Goal: Task Accomplishment & Management: Use online tool/utility

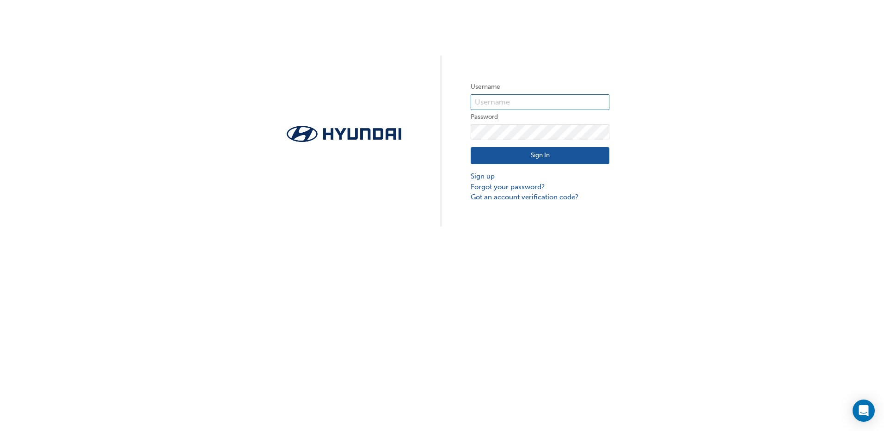
type input "35499"
click at [548, 150] on button "Sign In" at bounding box center [540, 156] width 139 height 18
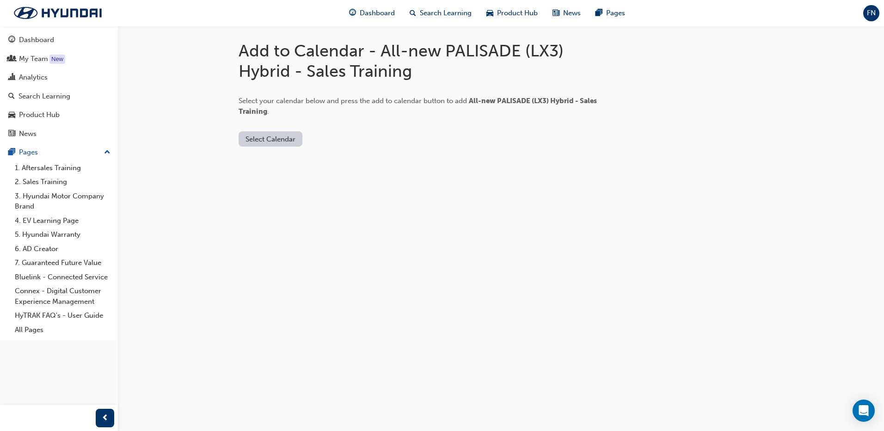
click at [273, 138] on button "Select Calendar" at bounding box center [271, 138] width 64 height 15
click at [273, 161] on div "[DOMAIN_NAME]" at bounding box center [271, 161] width 56 height 11
click at [338, 139] on button "Add to Calendar" at bounding box center [349, 138] width 66 height 15
click at [272, 141] on button "[DOMAIN_NAME]" at bounding box center [274, 138] width 70 height 15
click at [265, 196] on div "Google Calendar" at bounding box center [266, 196] width 54 height 11
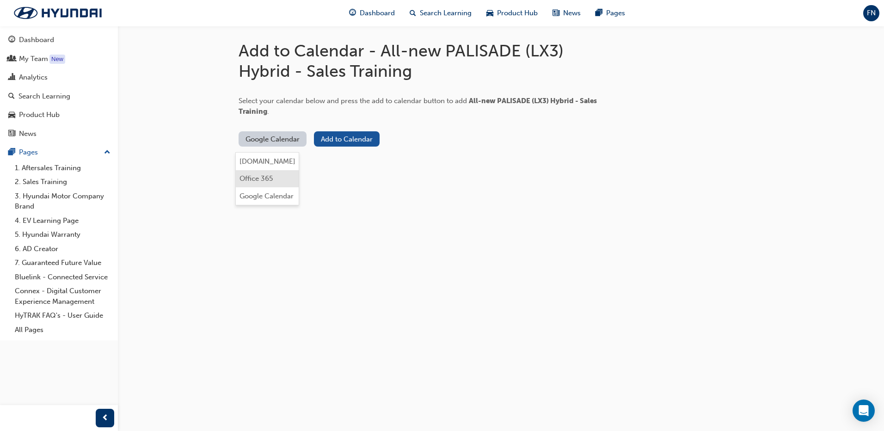
click at [257, 176] on div "Office 365" at bounding box center [255, 178] width 33 height 11
click at [263, 179] on div "Office 365" at bounding box center [255, 178] width 33 height 11
click at [333, 139] on button "Add to Calendar" at bounding box center [326, 138] width 66 height 15
